Goal: Task Accomplishment & Management: Manage account settings

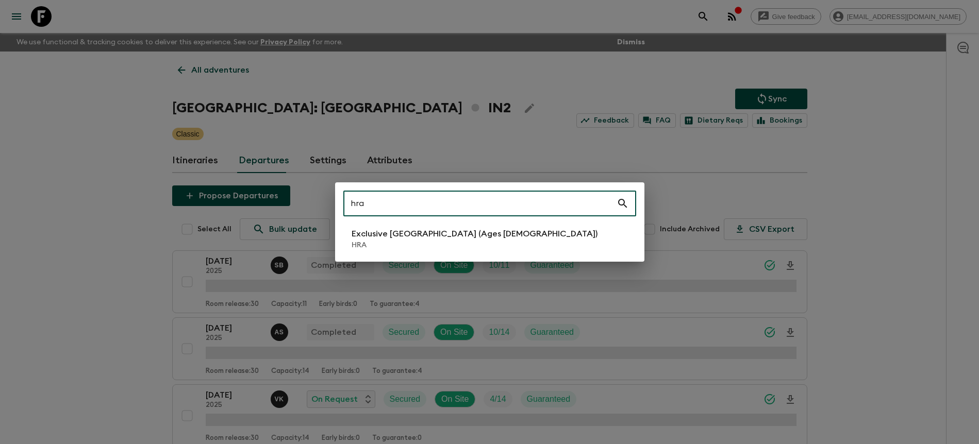
type input "hra"
click at [454, 230] on p "Exclusive [GEOGRAPHIC_DATA] (Ages [DEMOGRAPHIC_DATA])" at bounding box center [475, 234] width 246 height 12
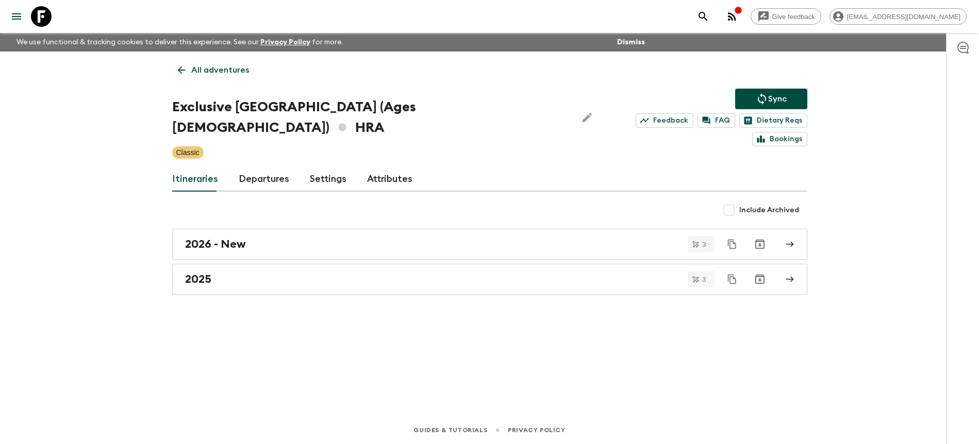
click at [272, 167] on link "Departures" at bounding box center [264, 179] width 51 height 25
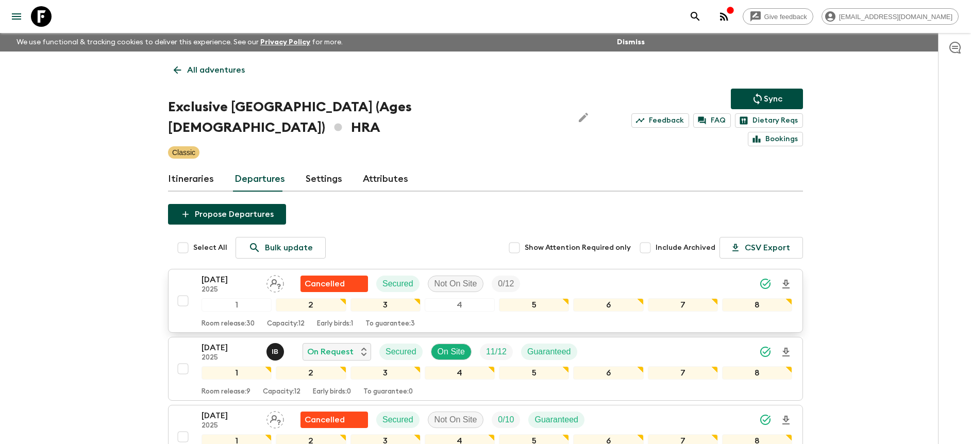
scroll to position [2, 0]
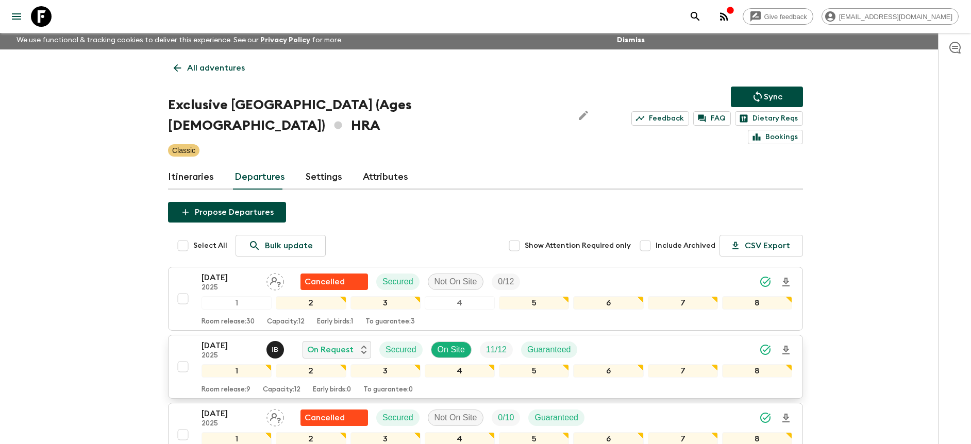
click at [620, 340] on div "[DATE] 2025 I B On Request Secured On Site 11 / 12 Guaranteed" at bounding box center [497, 350] width 591 height 21
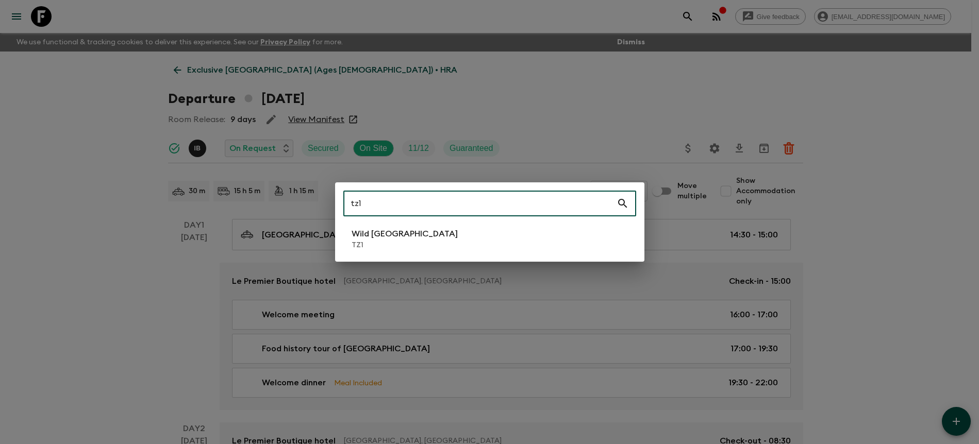
type input "tz1"
click at [524, 251] on li "Wild Tanzania TZ1" at bounding box center [489, 239] width 293 height 29
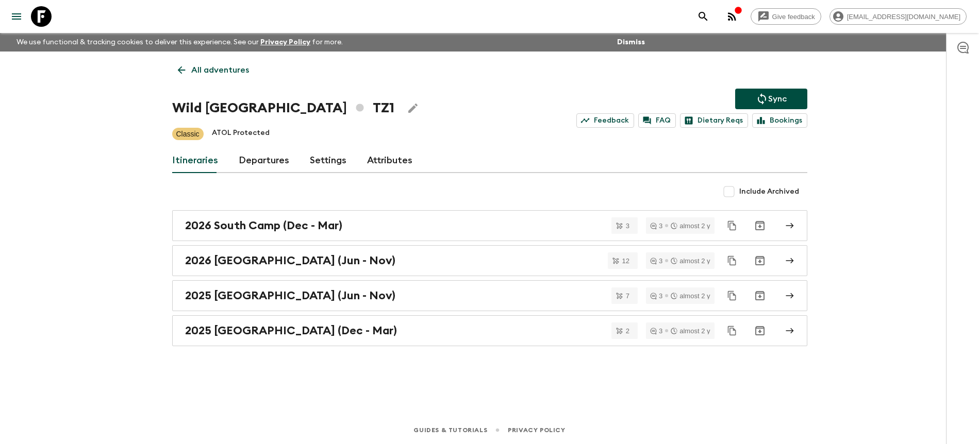
click at [248, 157] on link "Departures" at bounding box center [264, 160] width 51 height 25
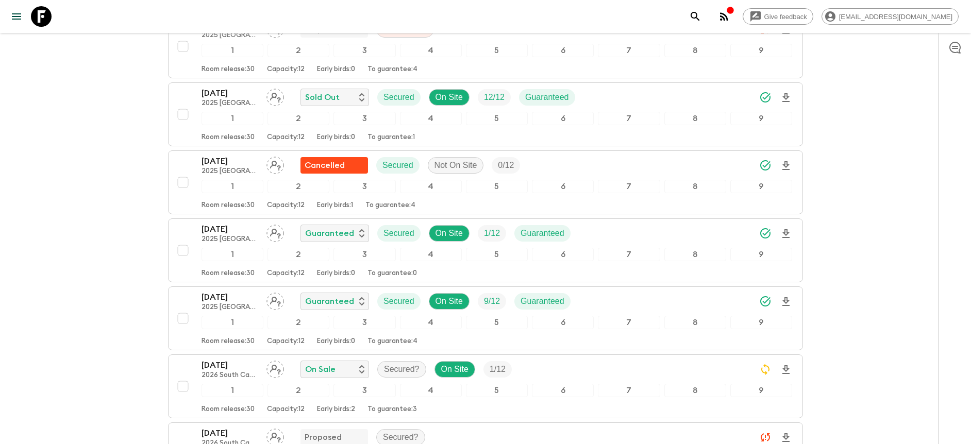
scroll to position [693, 0]
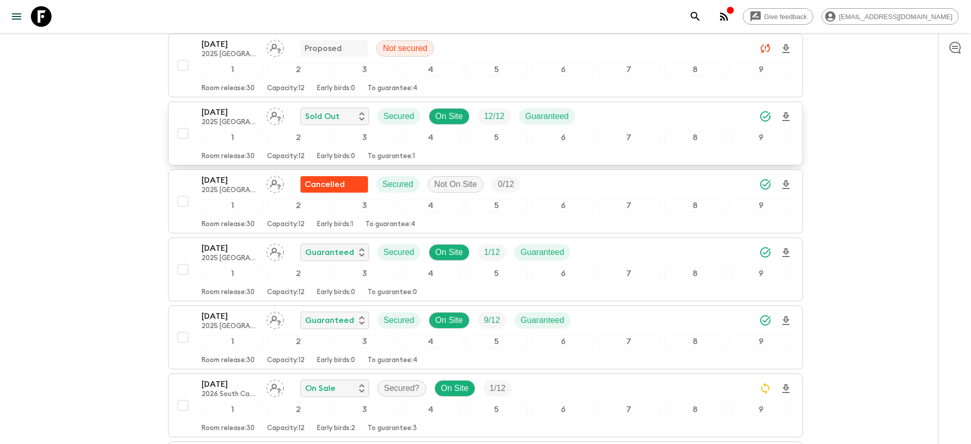
click at [644, 115] on div "[DATE] 2025 [GEOGRAPHIC_DATA] (Jun - Nov) Sold Out Secured On Site 12 / 12 Guar…" at bounding box center [497, 116] width 591 height 21
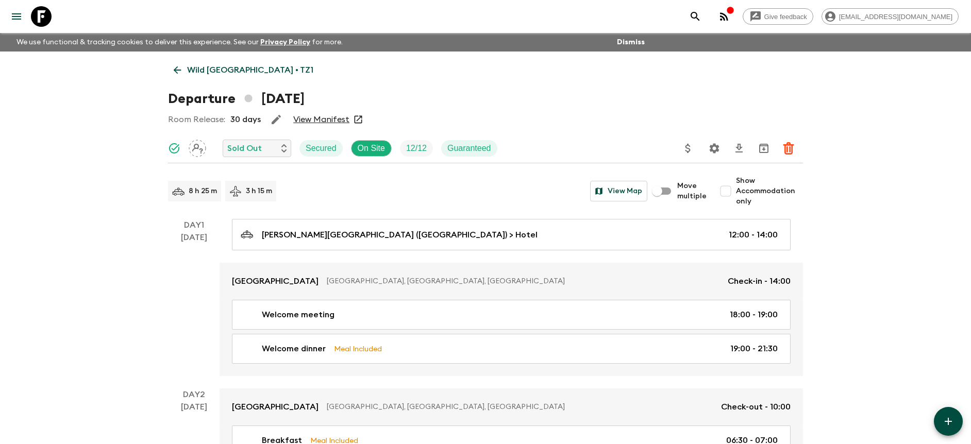
click at [338, 116] on link "View Manifest" at bounding box center [321, 119] width 56 height 10
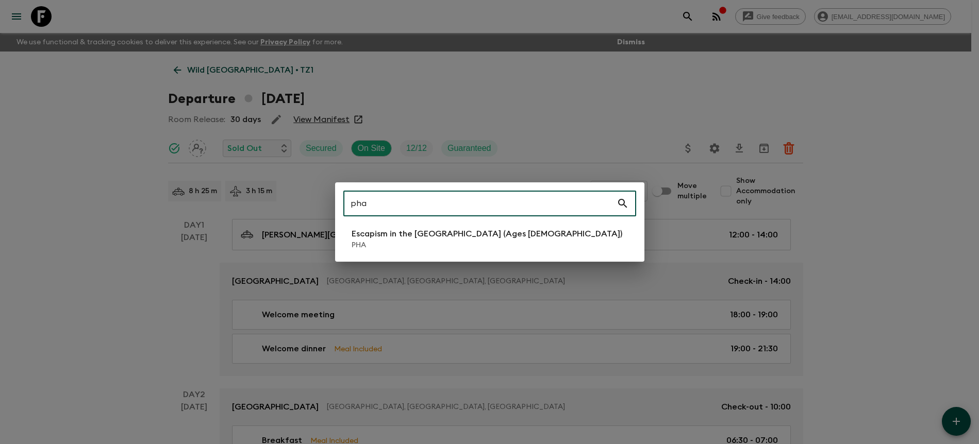
type input "pha"
click at [498, 244] on p "PHA" at bounding box center [487, 245] width 271 height 10
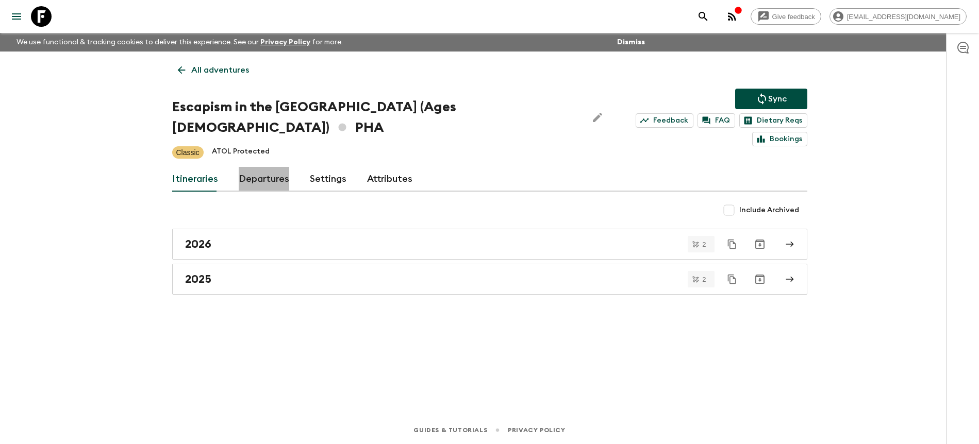
click at [279, 171] on link "Departures" at bounding box center [264, 179] width 51 height 25
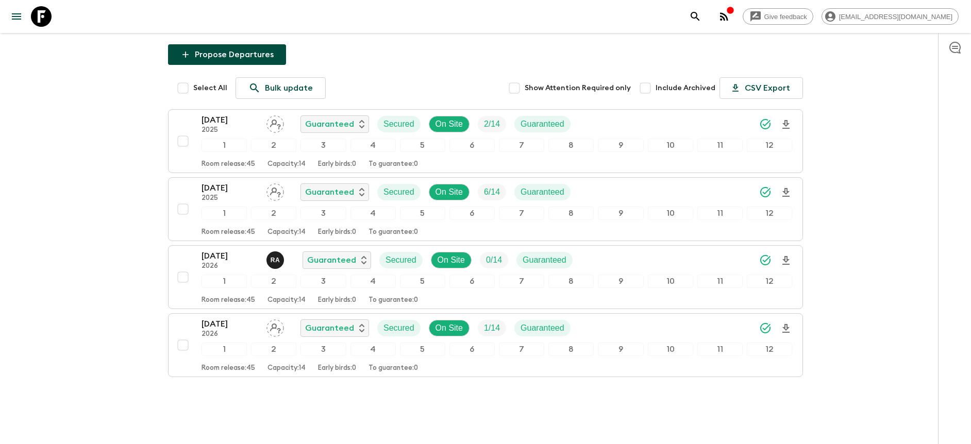
scroll to position [168, 0]
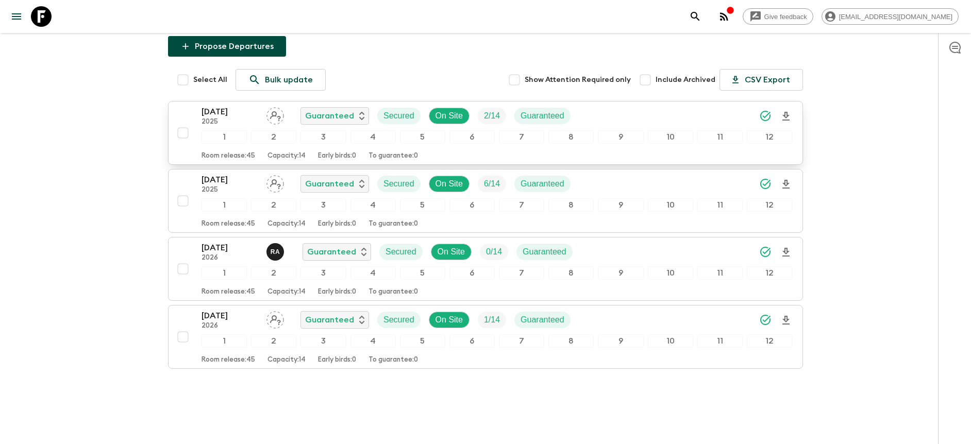
click at [786, 110] on icon "Download Onboarding" at bounding box center [786, 116] width 12 height 12
click at [678, 106] on div "[DATE] 2025 Guaranteed Secured On Site 2 / 14 Guaranteed" at bounding box center [497, 116] width 591 height 21
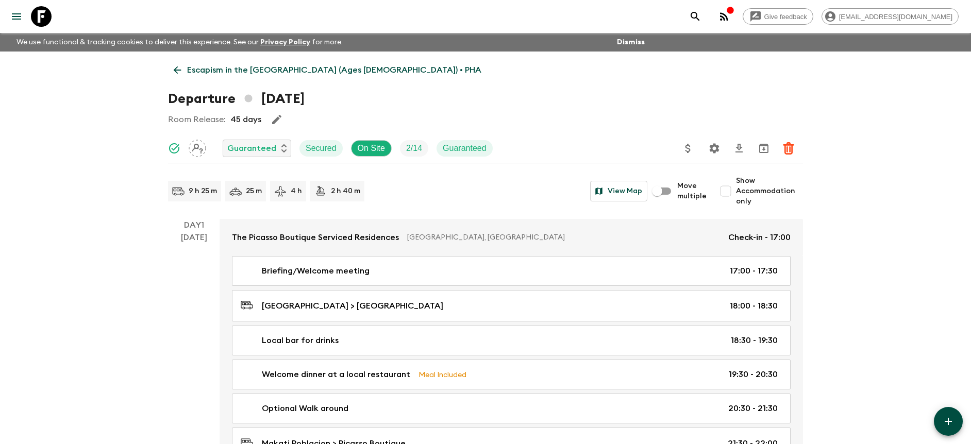
click at [712, 150] on icon "Settings" at bounding box center [715, 148] width 10 height 10
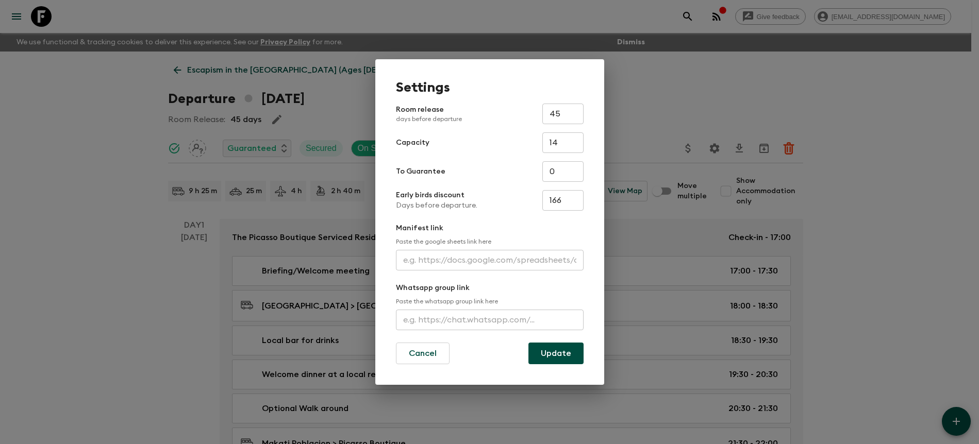
click at [443, 266] on input "text" at bounding box center [490, 260] width 188 height 21
paste input "[URL][DOMAIN_NAME]"
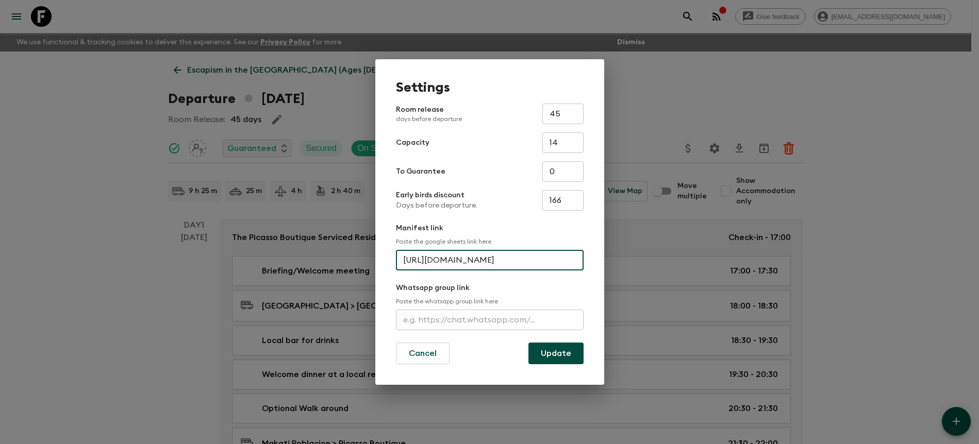
scroll to position [0, 276]
type input "[URL][DOMAIN_NAME]"
click at [549, 348] on button "Update" at bounding box center [555, 354] width 55 height 22
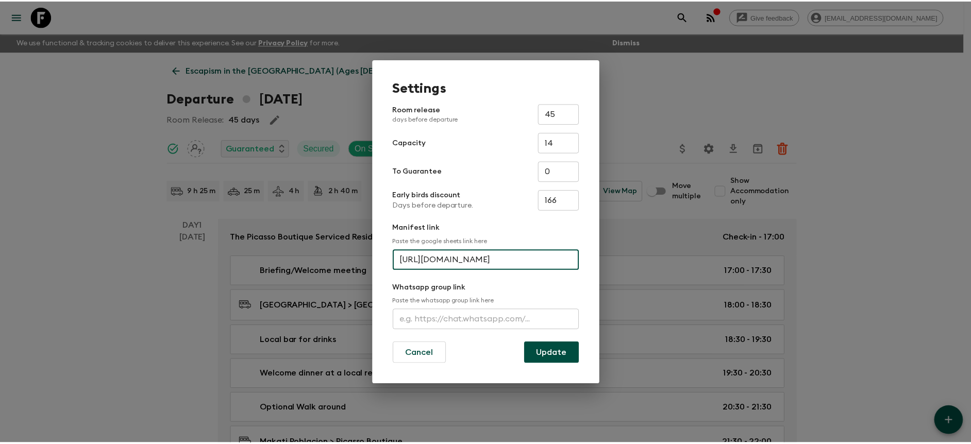
scroll to position [0, 0]
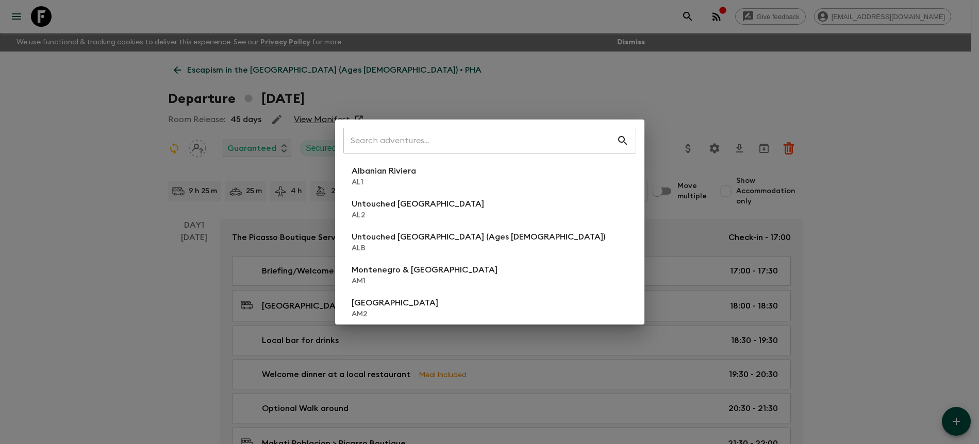
click at [608, 115] on div "​ Albanian Riviera [GEOGRAPHIC_DATA] Untouched [GEOGRAPHIC_DATA] [GEOGRAPHIC_DA…" at bounding box center [489, 222] width 979 height 444
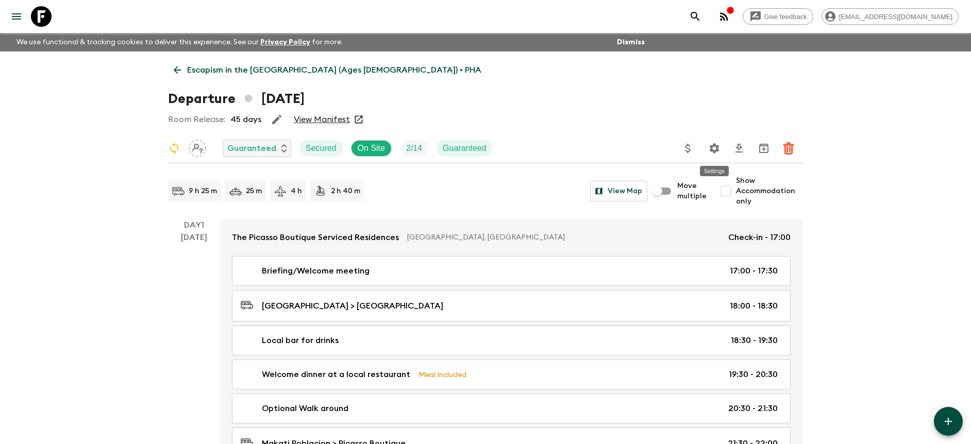
click at [720, 147] on icon "Settings" at bounding box center [714, 148] width 12 height 12
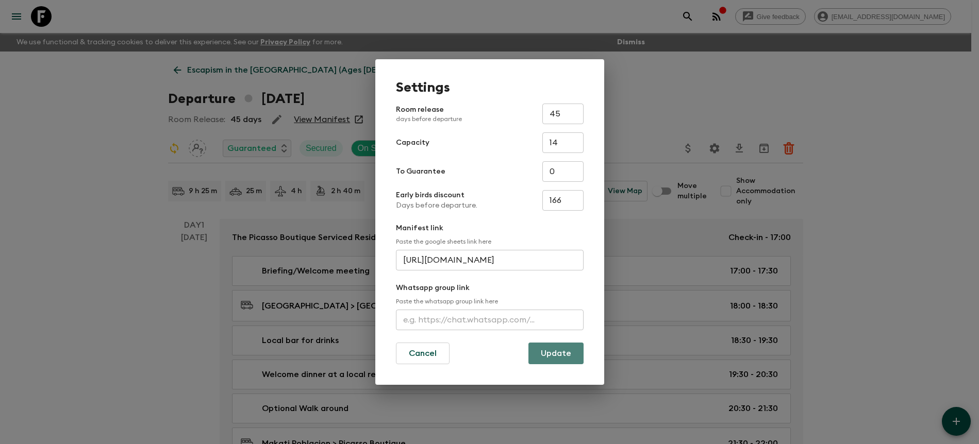
click at [546, 362] on button "Update" at bounding box center [555, 354] width 55 height 22
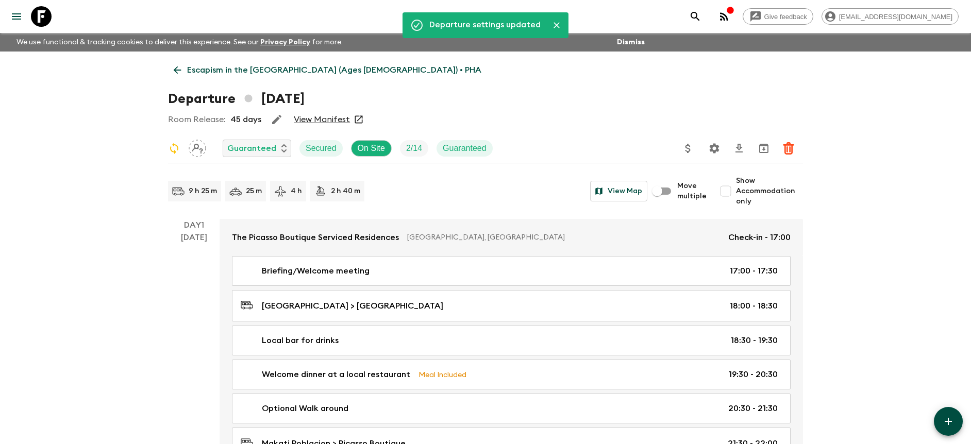
click at [506, 94] on div "Departure [DATE]" at bounding box center [485, 99] width 635 height 21
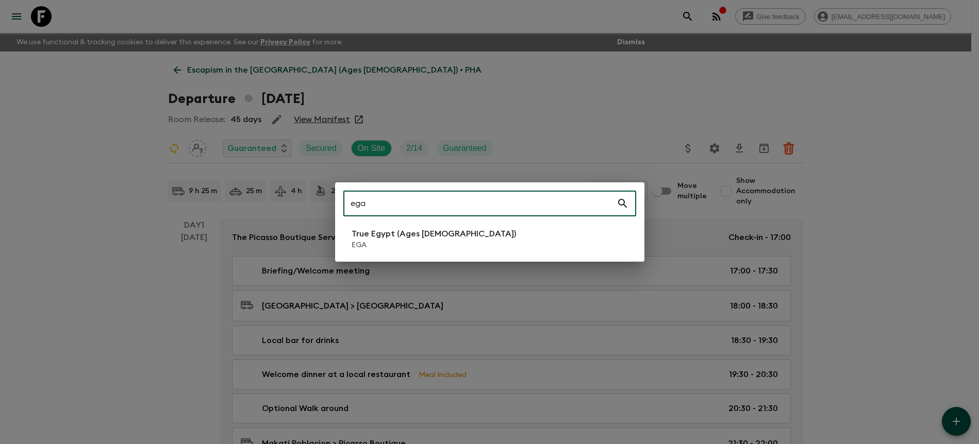
type input "ega"
click at [432, 229] on p "True Egypt (Ages [DEMOGRAPHIC_DATA])" at bounding box center [434, 234] width 164 height 12
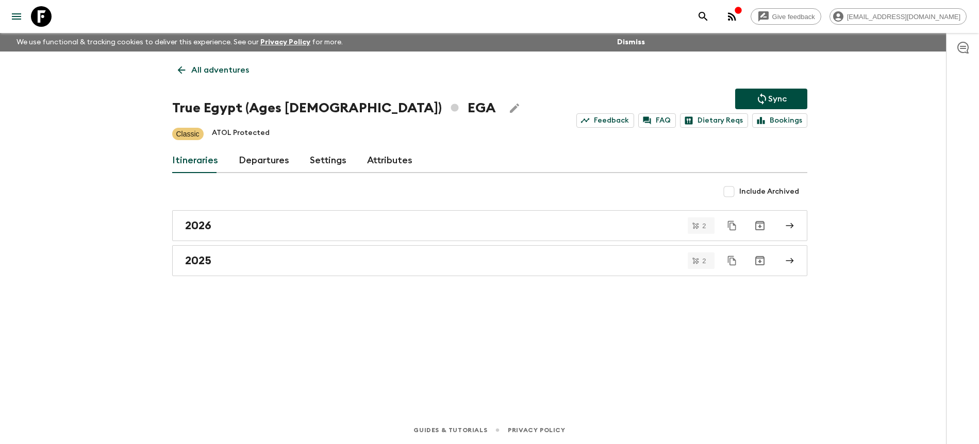
click at [280, 160] on link "Departures" at bounding box center [264, 160] width 51 height 25
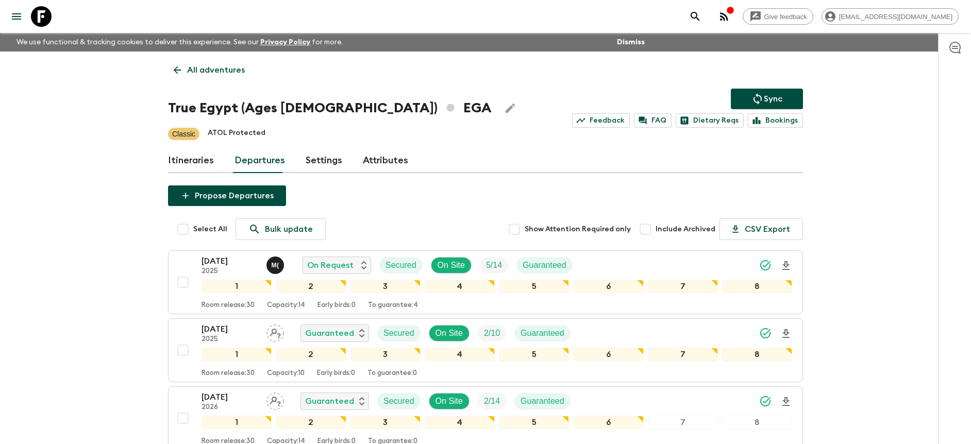
click at [860, 227] on div "Give feedback [PERSON_NAME][EMAIL_ADDRESS][DOMAIN_NAME] We use functional & tra…" at bounding box center [485, 306] width 971 height 612
click at [786, 266] on icon "Download Onboarding" at bounding box center [786, 266] width 12 height 12
click at [897, 119] on div "Give feedback [PERSON_NAME][EMAIL_ADDRESS][DOMAIN_NAME] We use functional & tra…" at bounding box center [485, 306] width 971 height 612
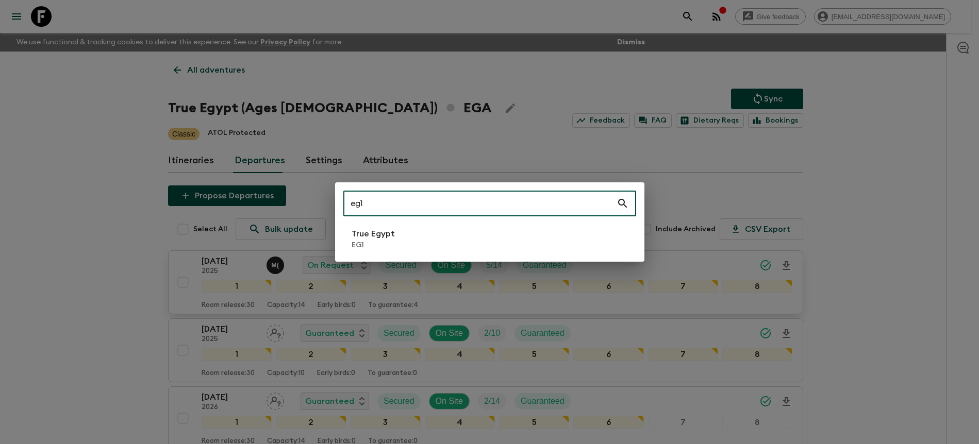
type input "eg1"
click at [466, 223] on div "eg1 ​ True Egypt EG1" at bounding box center [489, 222] width 309 height 79
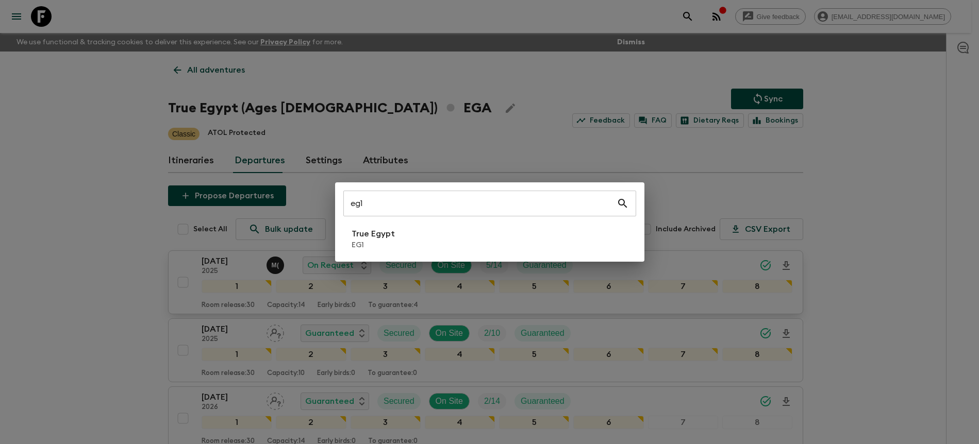
click at [465, 243] on li "True Egypt EG1" at bounding box center [489, 239] width 293 height 29
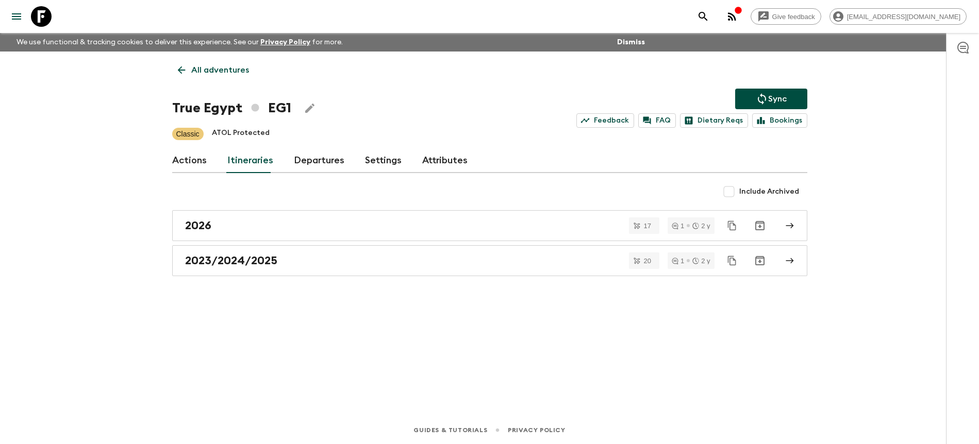
click at [306, 161] on link "Departures" at bounding box center [319, 160] width 51 height 25
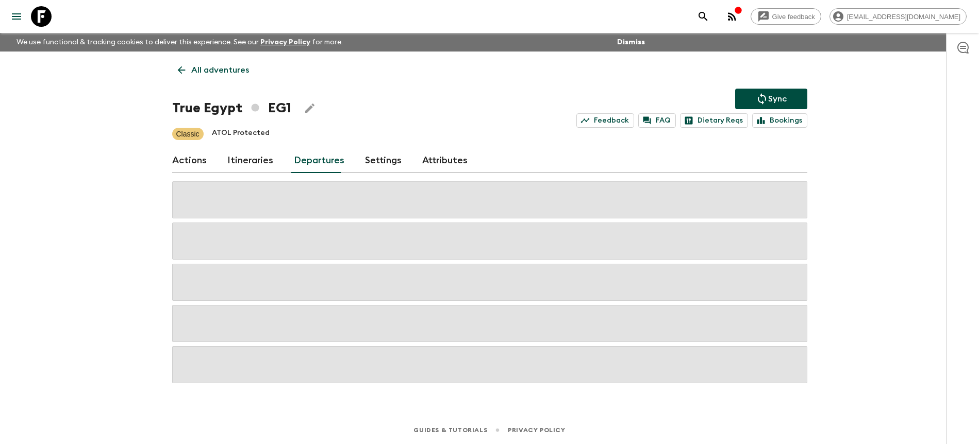
click at [832, 196] on div "Give feedback [PERSON_NAME][EMAIL_ADDRESS][DOMAIN_NAME] We use functional & tra…" at bounding box center [489, 222] width 979 height 444
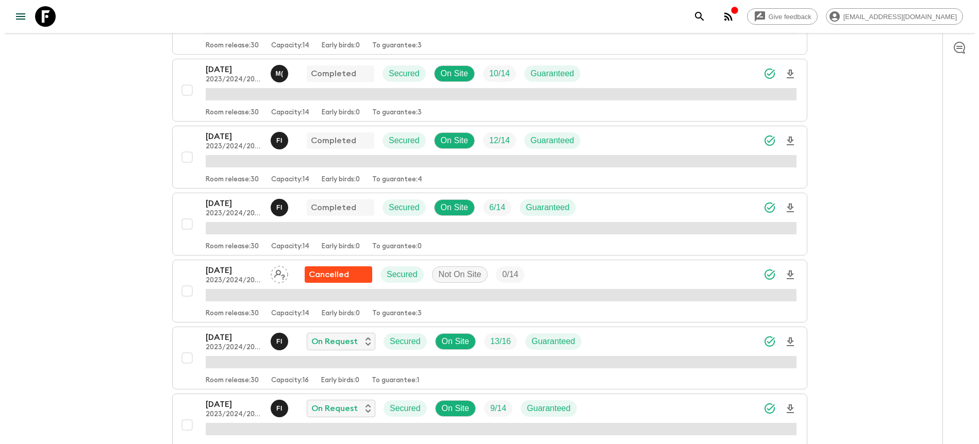
scroll to position [555, 0]
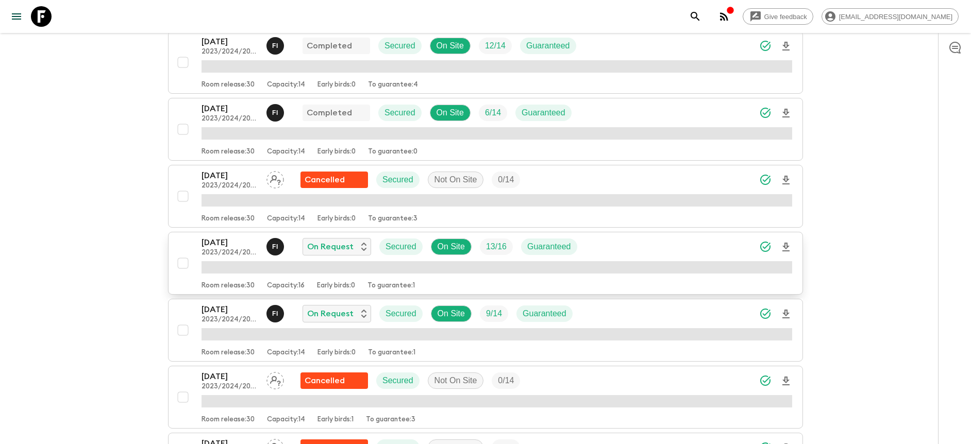
click at [782, 247] on span "button" at bounding box center [786, 247] width 12 height 20
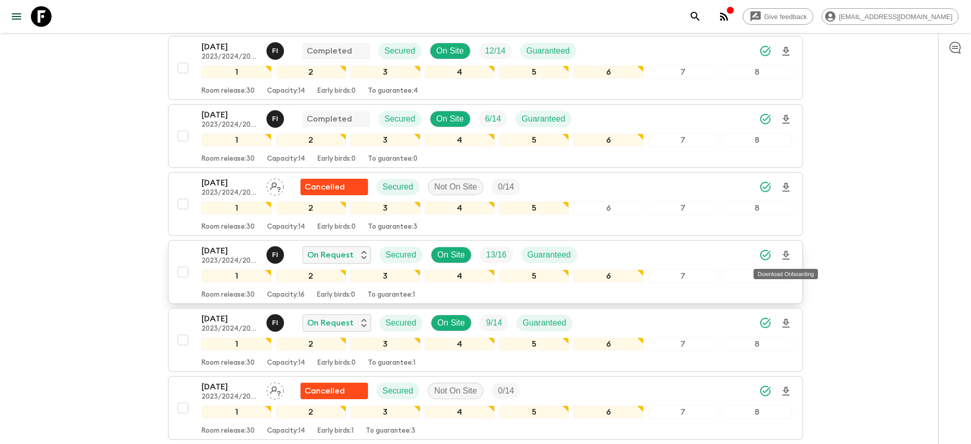
click at [786, 255] on icon "Download Onboarding" at bounding box center [786, 256] width 12 height 12
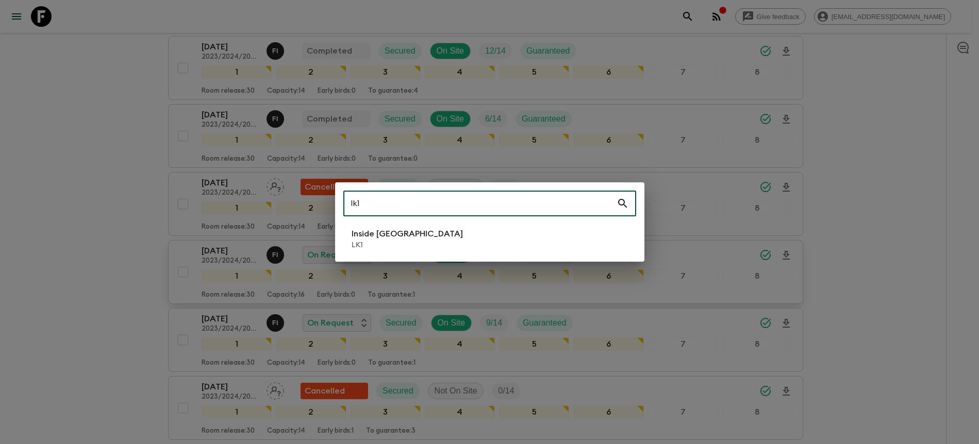
type input "lk1"
click at [492, 247] on li "Inside [GEOGRAPHIC_DATA] LK1" at bounding box center [489, 239] width 293 height 29
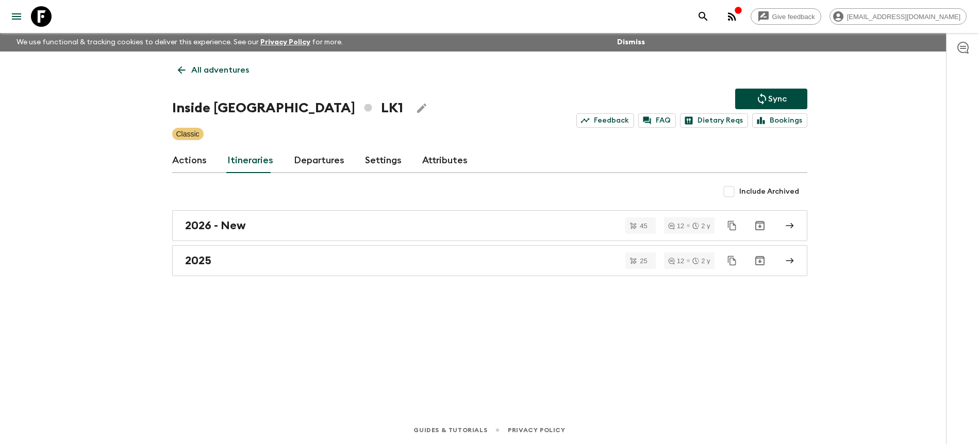
click at [325, 171] on link "Departures" at bounding box center [319, 160] width 51 height 25
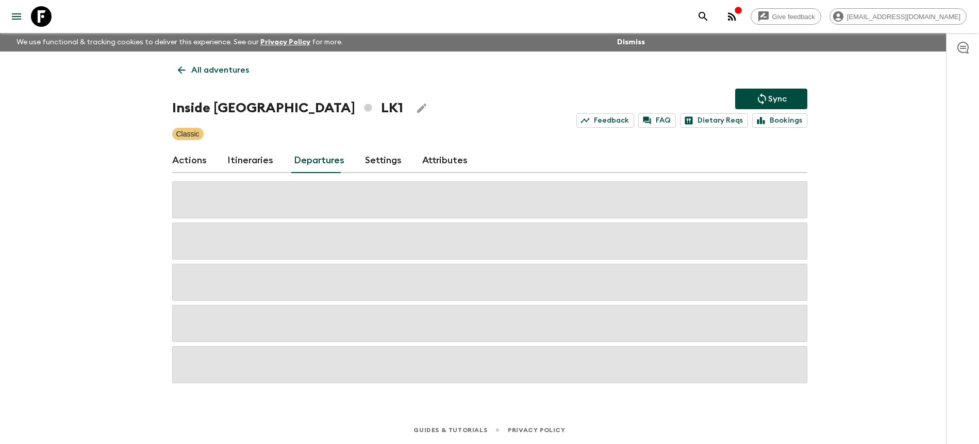
click at [879, 201] on div "Give feedback [PERSON_NAME][EMAIL_ADDRESS][DOMAIN_NAME] We use functional & tra…" at bounding box center [489, 222] width 979 height 444
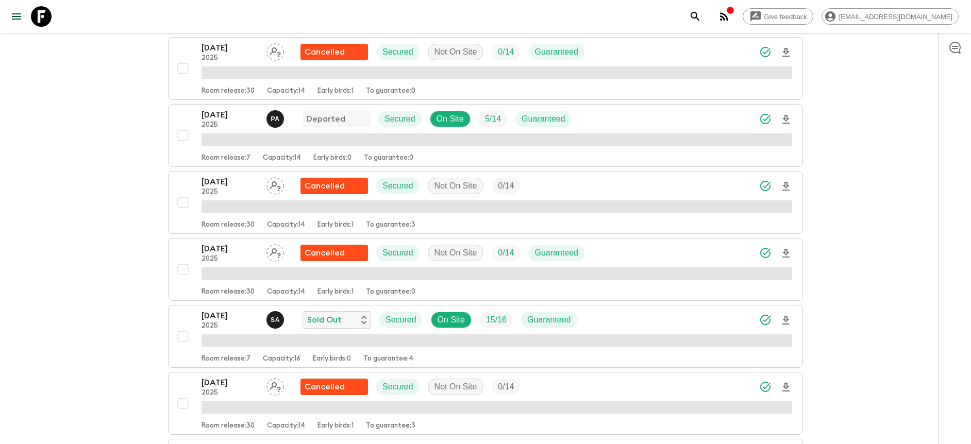
scroll to position [520, 0]
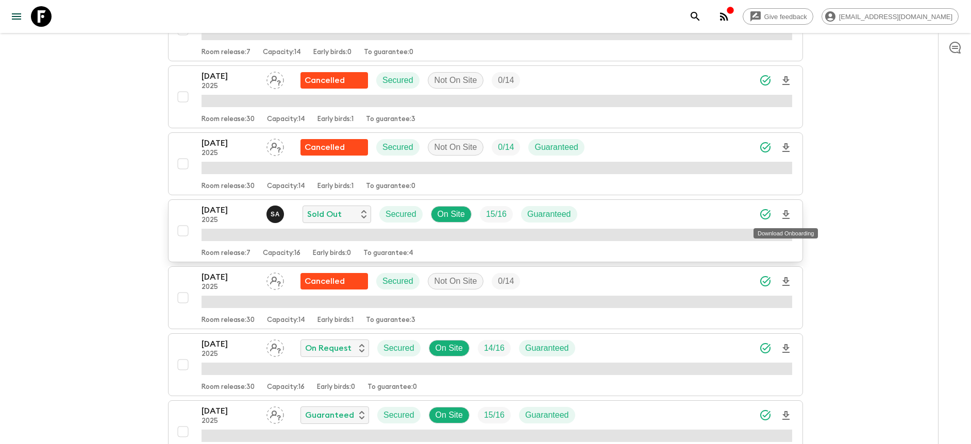
click at [790, 216] on icon "Download Onboarding" at bounding box center [786, 215] width 12 height 12
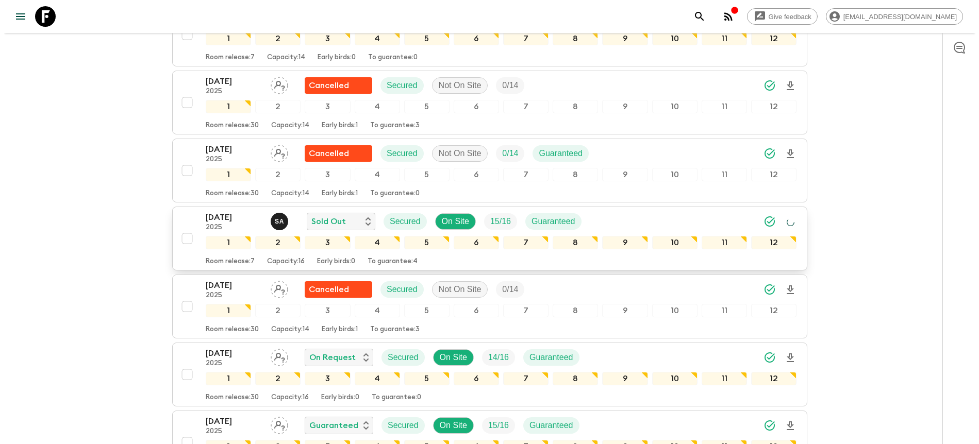
scroll to position [524, 0]
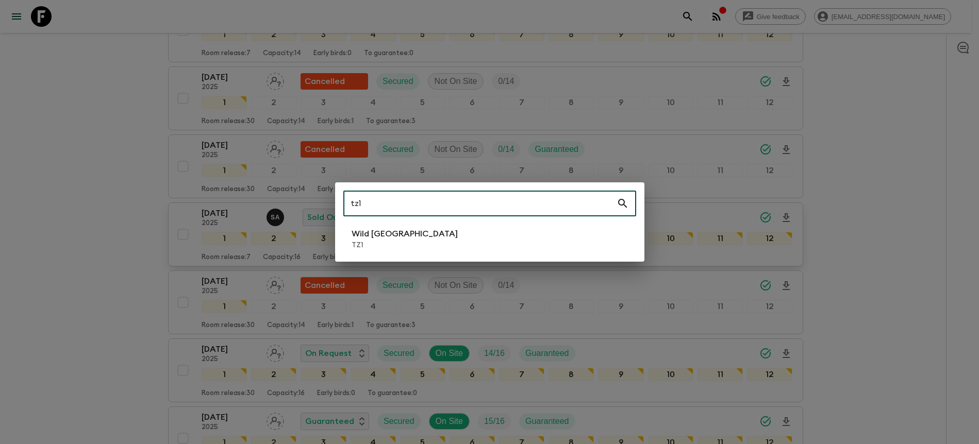
type input "tz1"
click at [506, 237] on li "Wild Tanzania TZ1" at bounding box center [489, 239] width 293 height 29
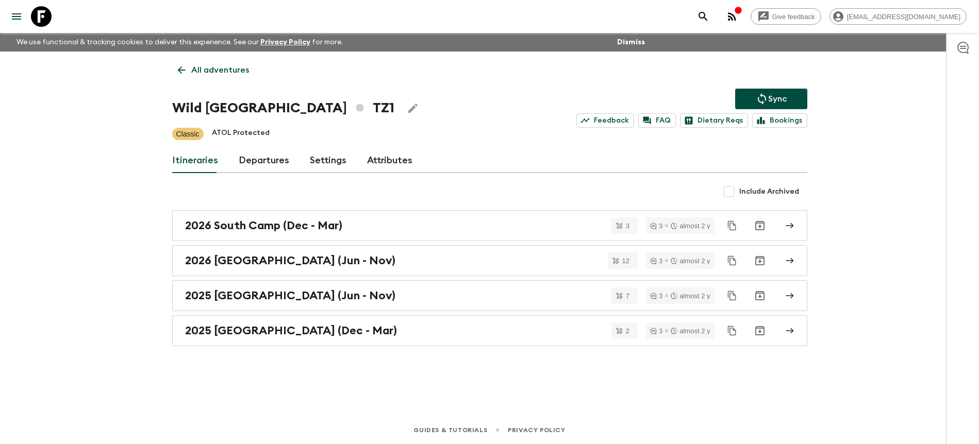
click at [281, 160] on link "Departures" at bounding box center [264, 160] width 51 height 25
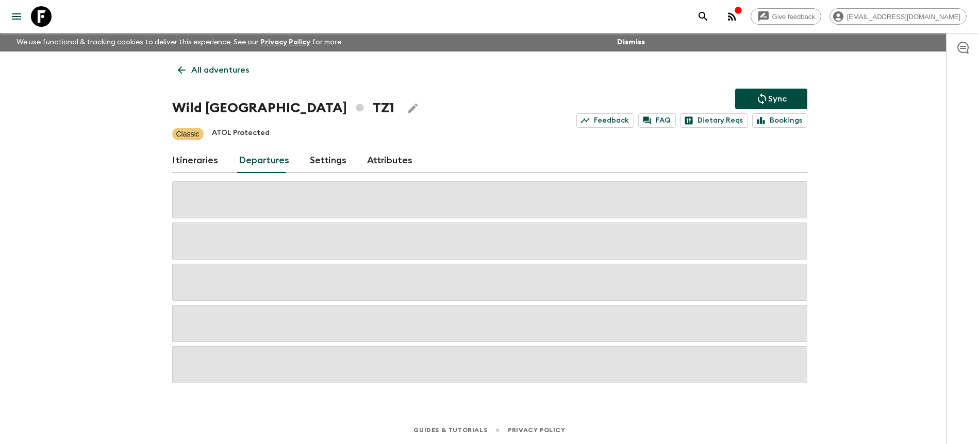
click at [853, 180] on div "Give feedback [PERSON_NAME][EMAIL_ADDRESS][DOMAIN_NAME] We use functional & tra…" at bounding box center [489, 222] width 979 height 444
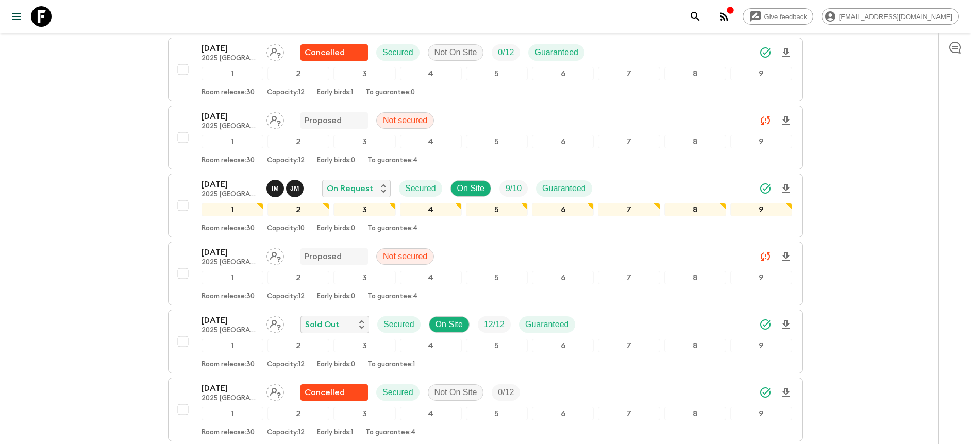
scroll to position [487, 0]
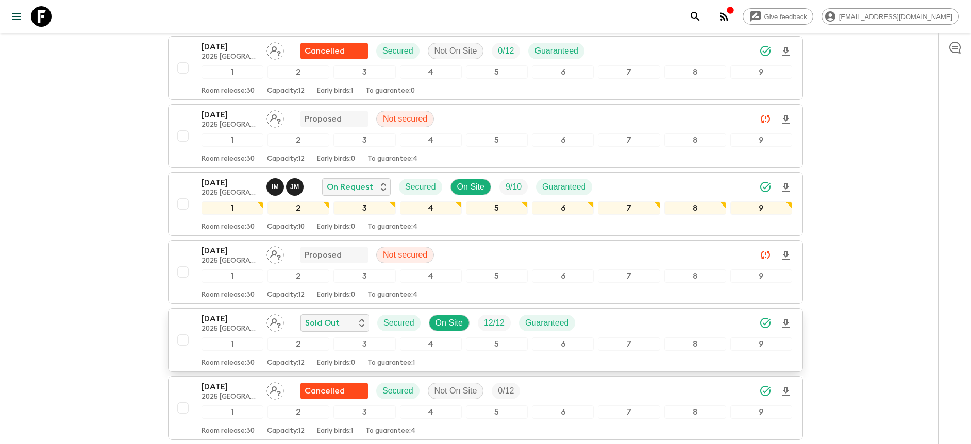
click at [703, 318] on div "[DATE] 2025 [GEOGRAPHIC_DATA] (Jun - Nov) Sold Out Secured On Site 12 / 12 Guar…" at bounding box center [497, 323] width 591 height 21
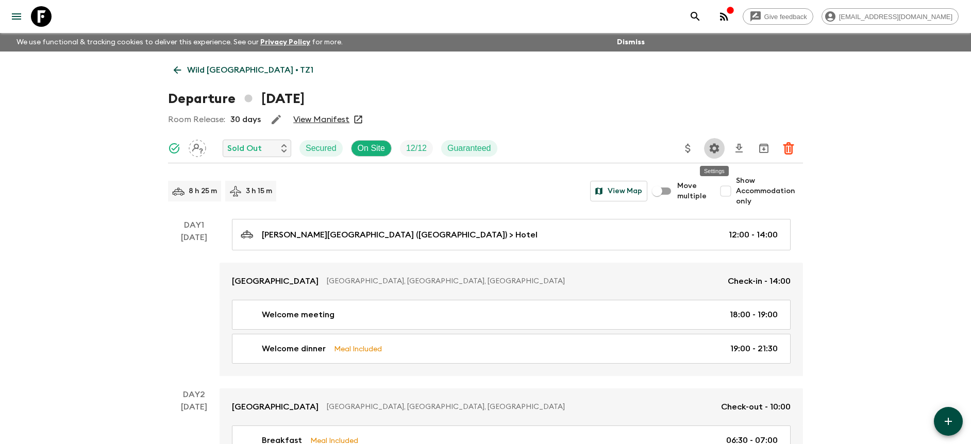
click at [715, 143] on icon "Settings" at bounding box center [714, 148] width 12 height 12
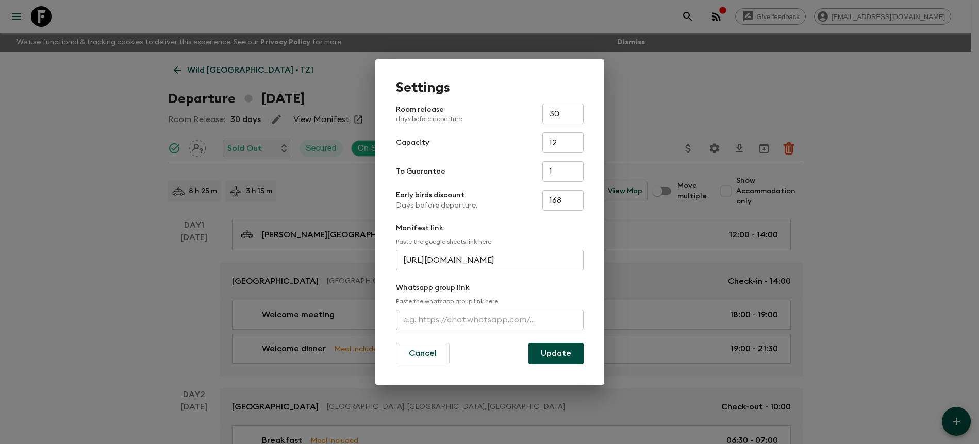
click at [680, 105] on div "Settings Room release days before departure 30 ​ Capacity 12 ​ To Guarantee 1 ​…" at bounding box center [489, 222] width 979 height 444
